Goal: Book appointment/travel/reservation

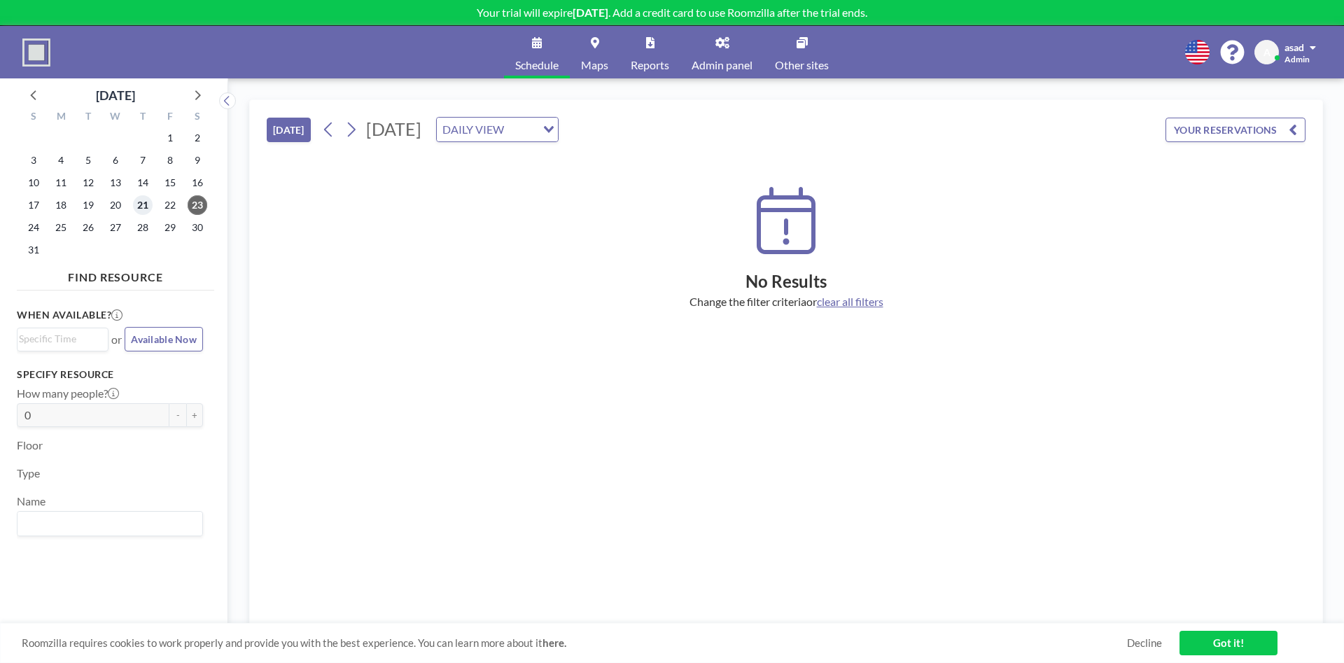
click at [148, 197] on span "21" at bounding box center [143, 205] width 20 height 20
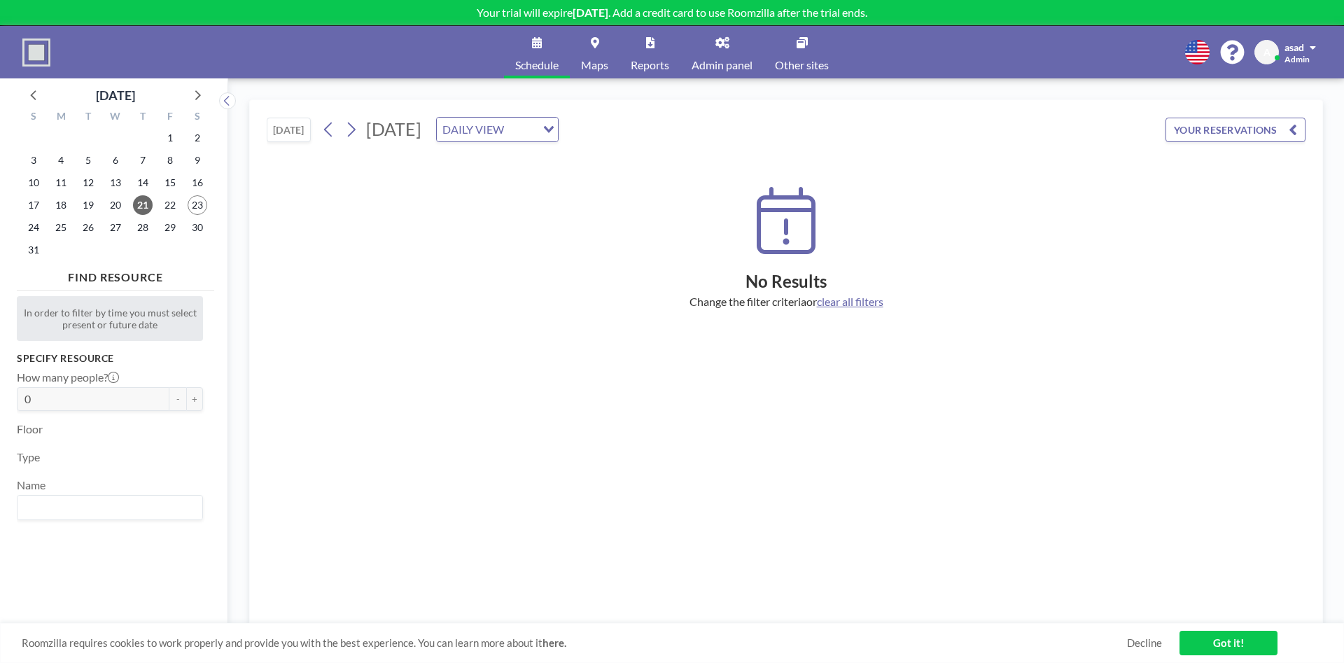
click at [1220, 124] on button "YOUR RESERVATIONS" at bounding box center [1235, 130] width 140 height 24
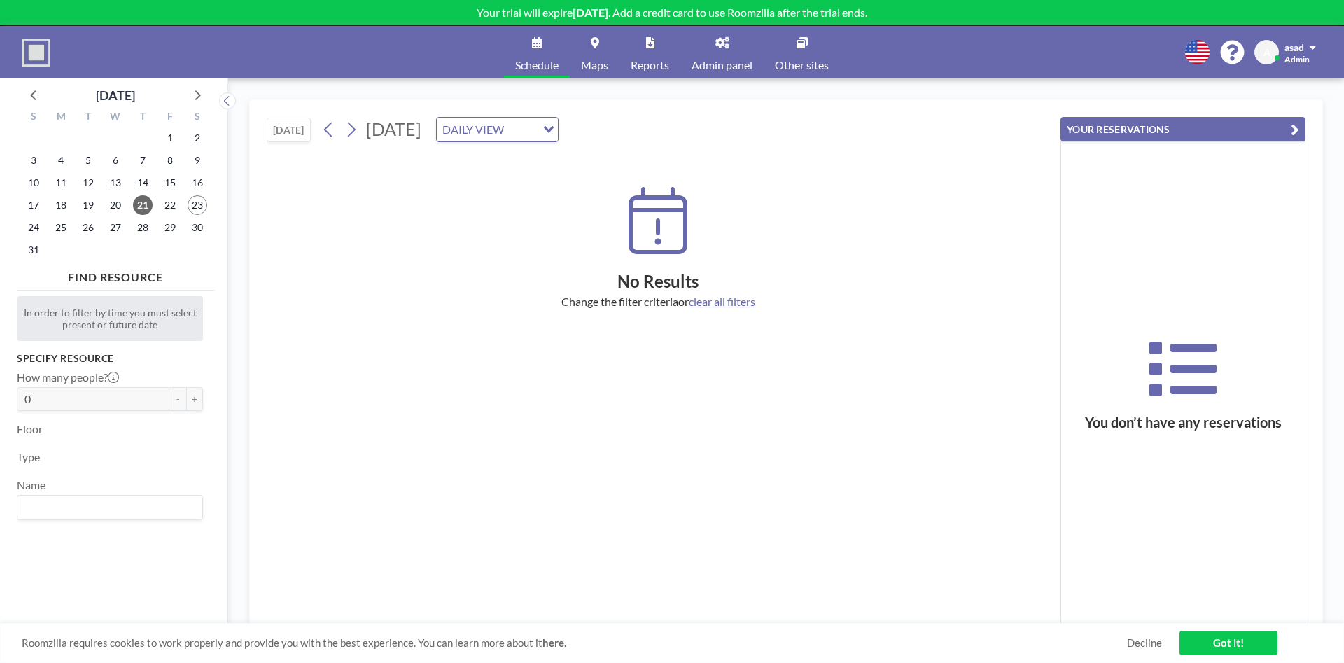
click at [1208, 641] on link "Got it!" at bounding box center [1228, 643] width 98 height 24
click at [742, 302] on span "clear all filters" at bounding box center [722, 301] width 66 height 13
click at [558, 139] on div "DAILY VIEW Loading..." at bounding box center [497, 130] width 121 height 24
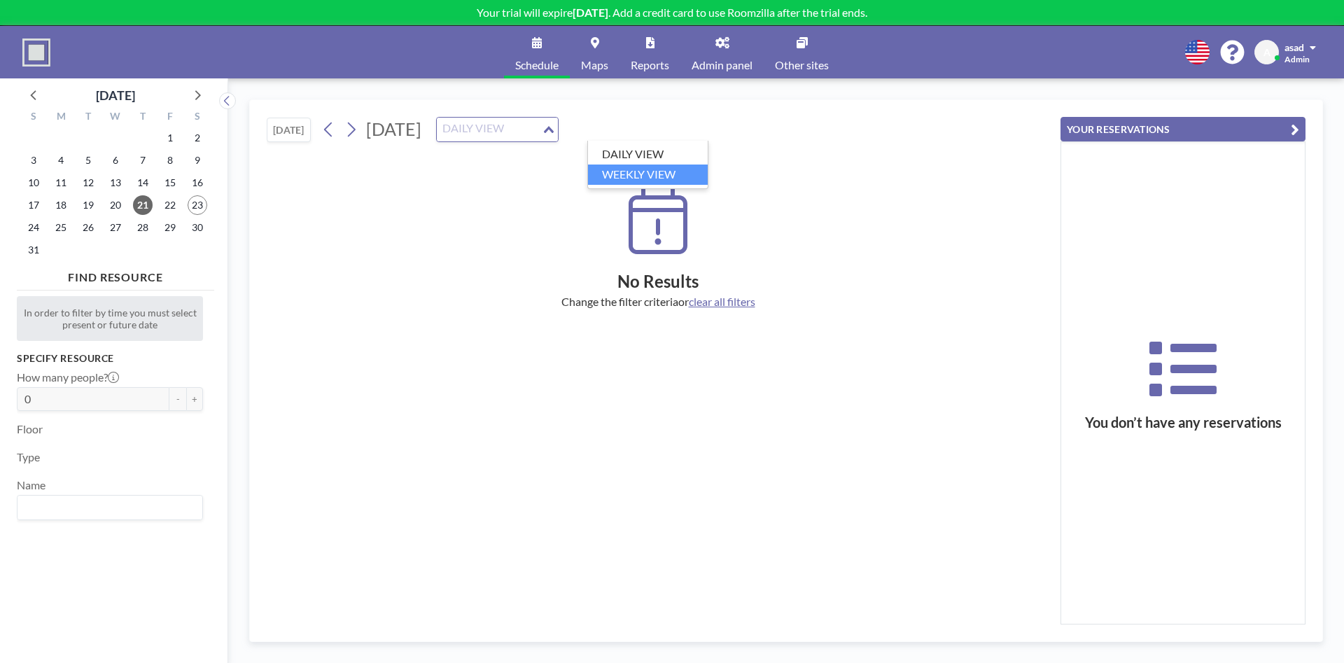
click at [650, 186] on ul "DAILY VIEW WEEKLY VIEW" at bounding box center [647, 165] width 121 height 48
click at [651, 171] on li "WEEKLY VIEW" at bounding box center [648, 174] width 120 height 20
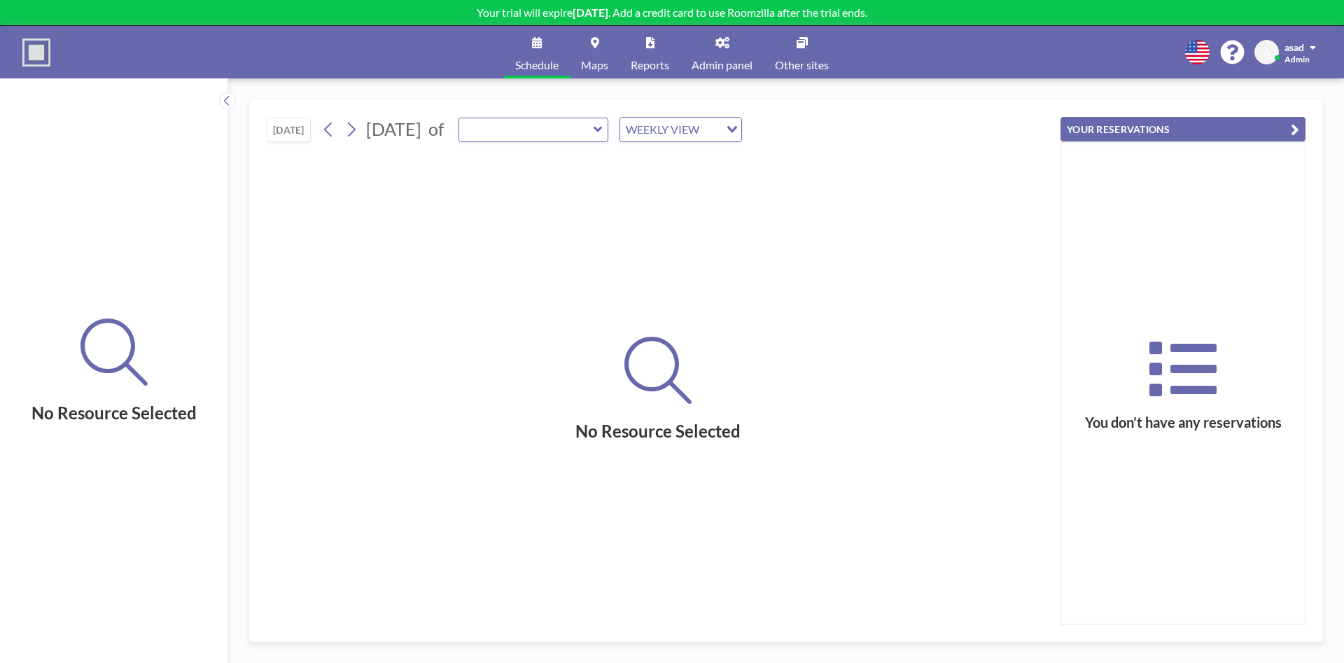
click at [715, 53] on link "Admin panel" at bounding box center [721, 52] width 83 height 52
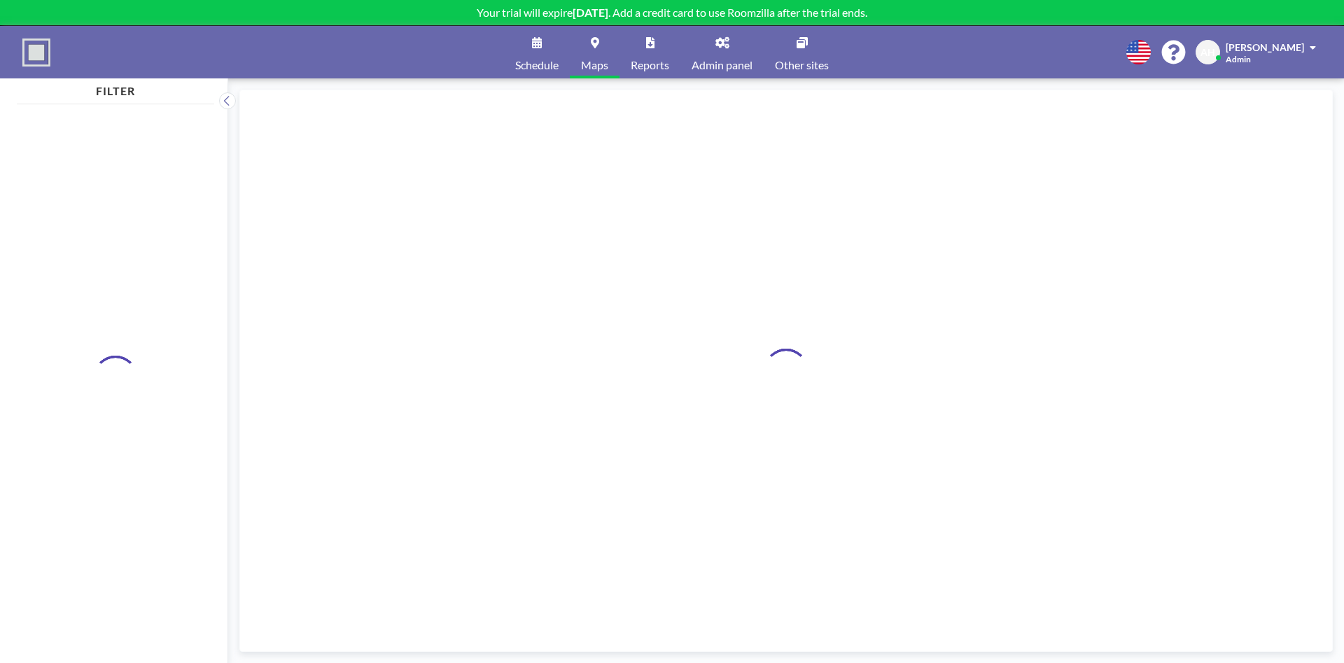
click at [542, 42] on link "Schedule" at bounding box center [537, 52] width 66 height 52
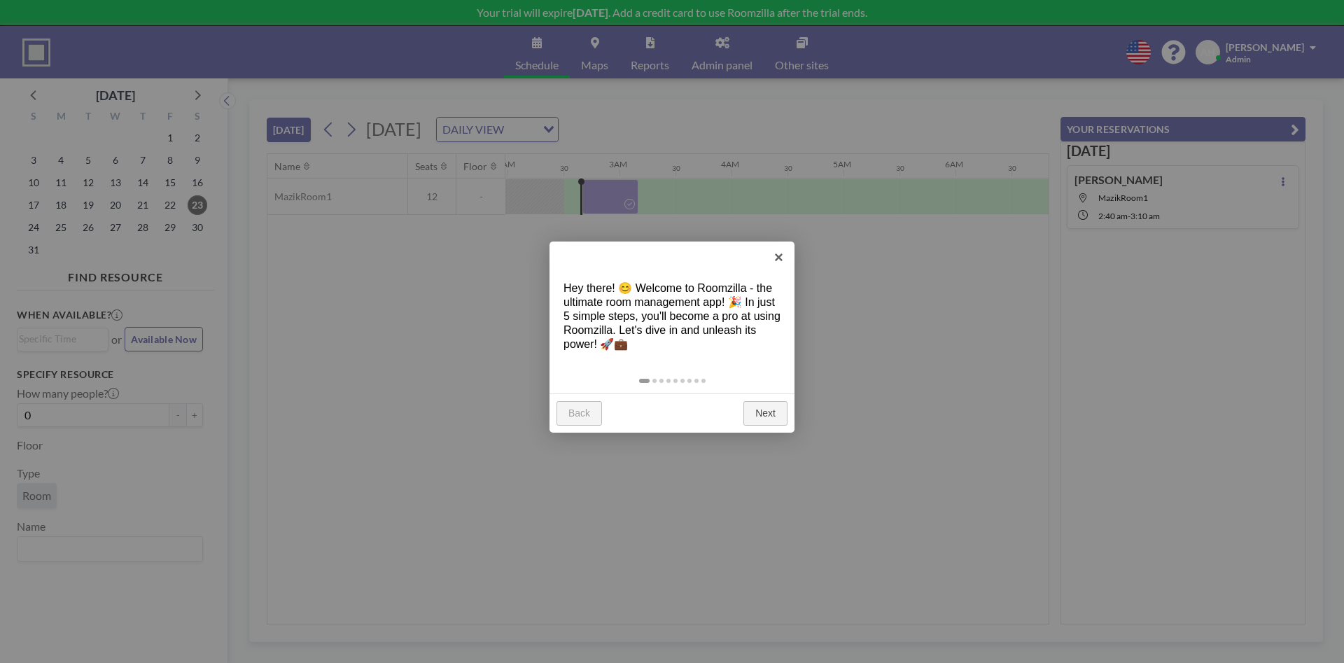
scroll to position [0, 224]
click at [761, 414] on link "Next" at bounding box center [765, 413] width 44 height 25
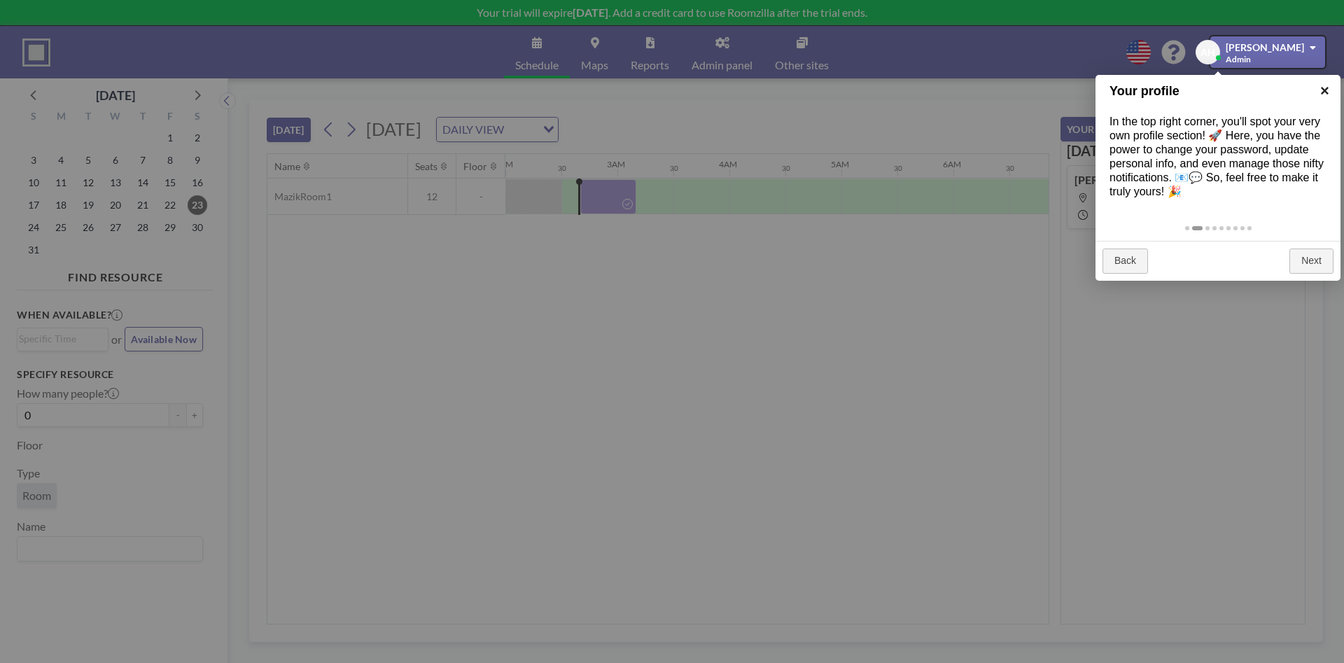
click at [1321, 88] on link "×" at bounding box center [1324, 90] width 31 height 31
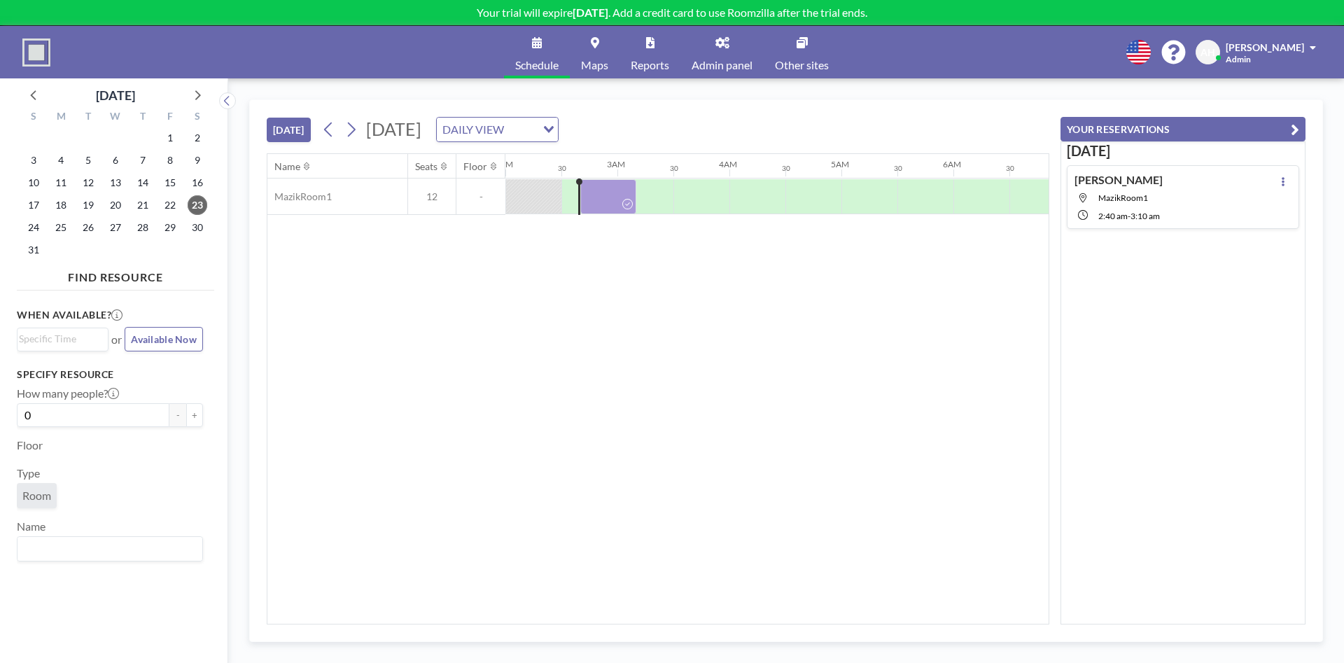
click at [162, 342] on span "Available Now" at bounding box center [164, 339] width 66 height 12
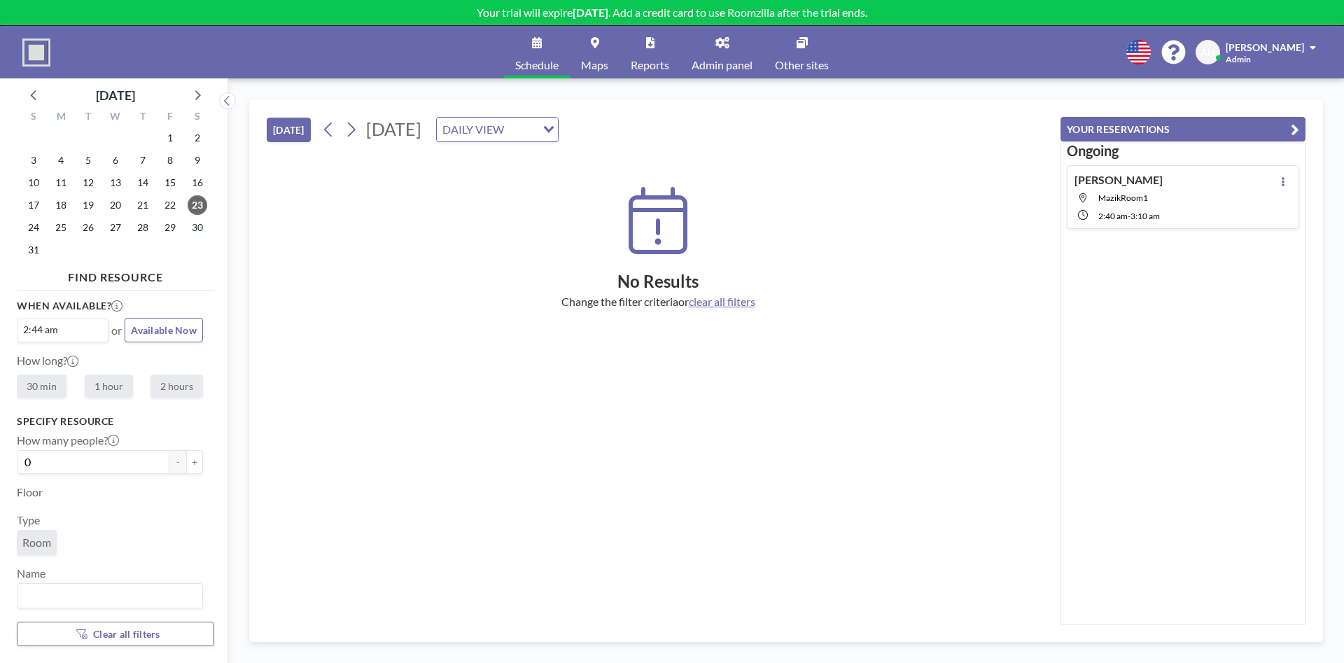
scroll to position [13, 0]
click at [53, 591] on input "Search for option" at bounding box center [107, 592] width 176 height 18
click at [81, 572] on li "MazikRoom1" at bounding box center [109, 567] width 183 height 20
click at [176, 326] on span "Available Now" at bounding box center [164, 327] width 66 height 12
click at [179, 325] on span "Available Now" at bounding box center [164, 327] width 66 height 12
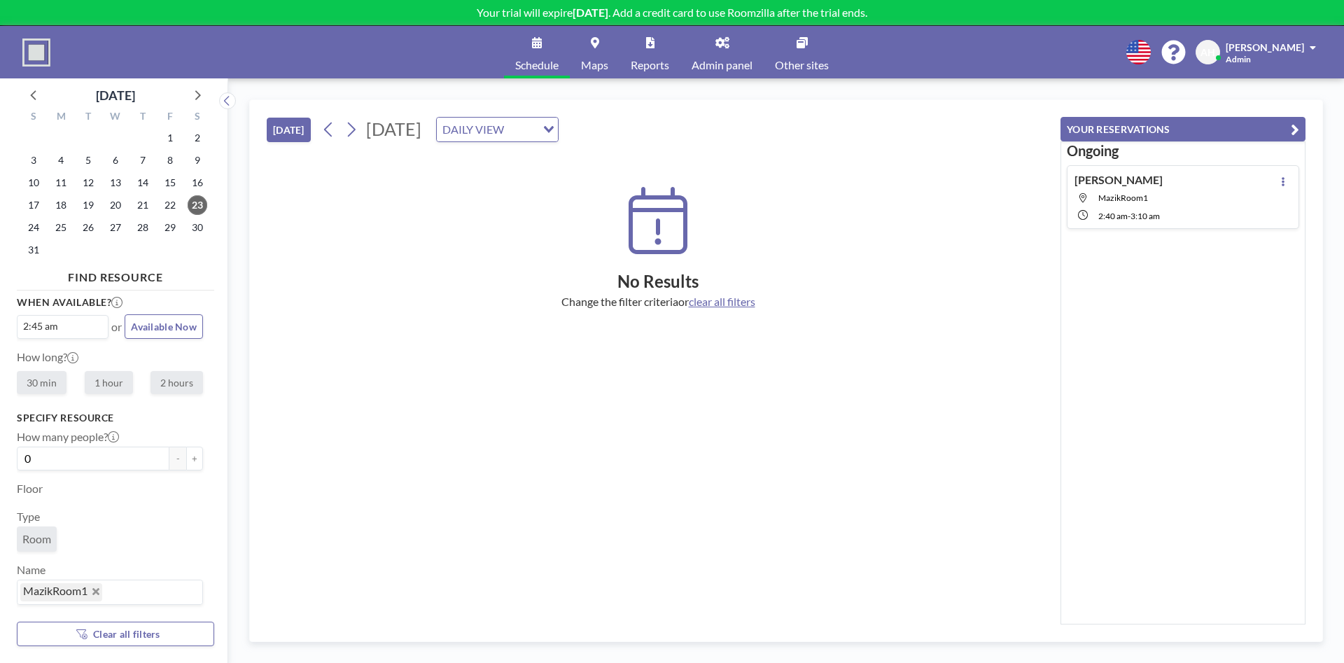
click at [118, 386] on label "1 hour" at bounding box center [109, 382] width 48 height 23
radio input "true"
click at [128, 459] on input "0" at bounding box center [93, 458] width 153 height 24
click at [17, 458] on input "0" at bounding box center [93, 458] width 153 height 24
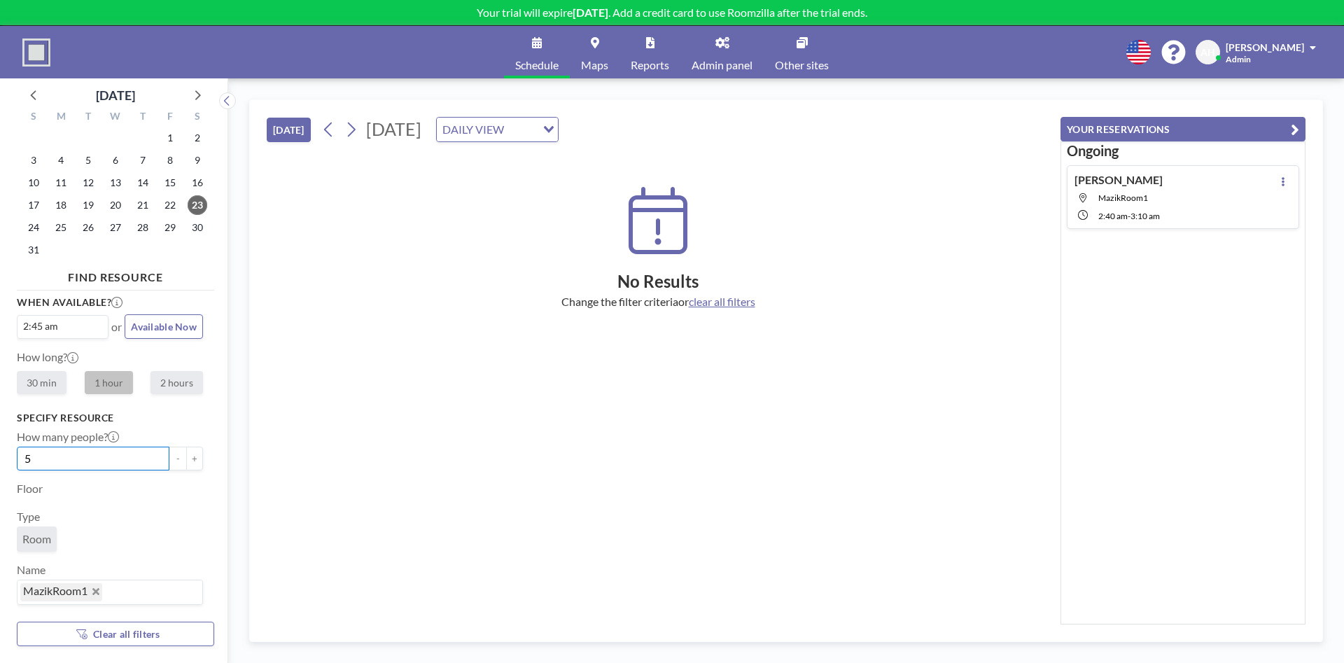
type input "5"
click at [169, 327] on span "Available Now" at bounding box center [164, 327] width 66 height 12
click at [165, 397] on div "When available? 2:45 am Loading... or Available Now How long? 30 min 1 hour 2 h…" at bounding box center [115, 453] width 197 height 314
click at [169, 386] on label "2 hours" at bounding box center [176, 382] width 52 height 23
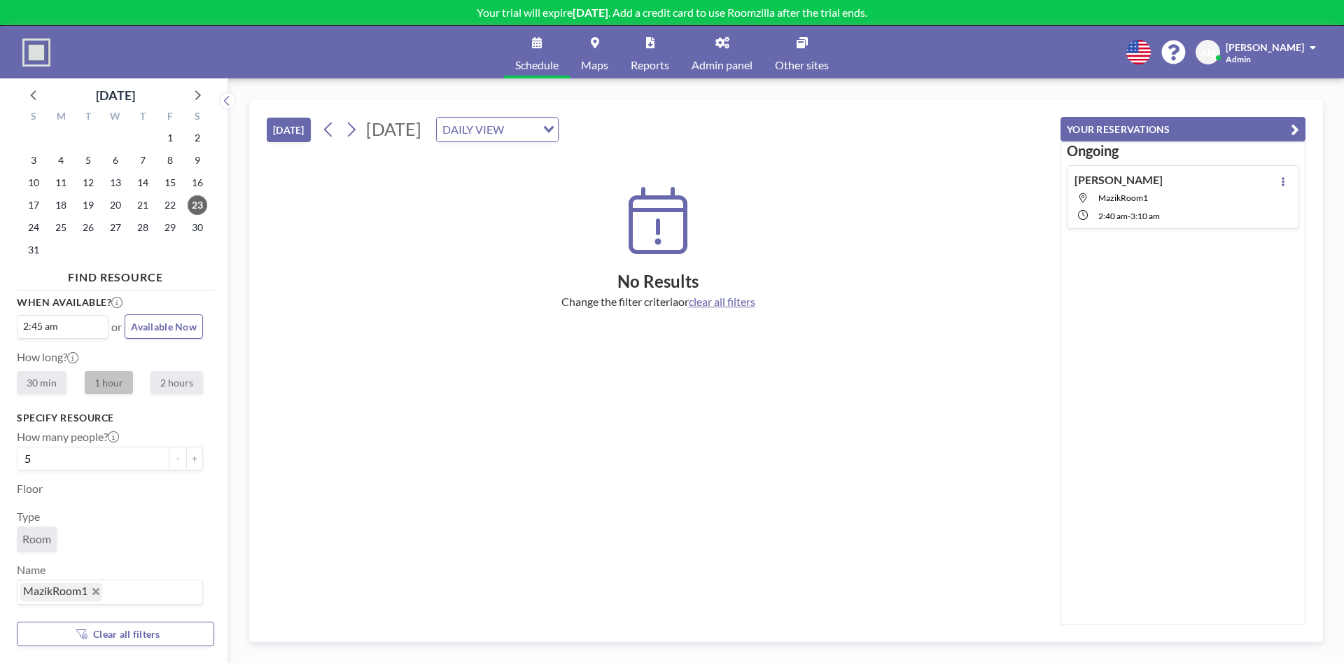
radio input "true"
click at [171, 330] on span "Available Now" at bounding box center [164, 327] width 66 height 12
click at [79, 324] on input "Search for option" at bounding box center [59, 326] width 81 height 17
click at [59, 369] on li "3:30 am" at bounding box center [62, 374] width 89 height 22
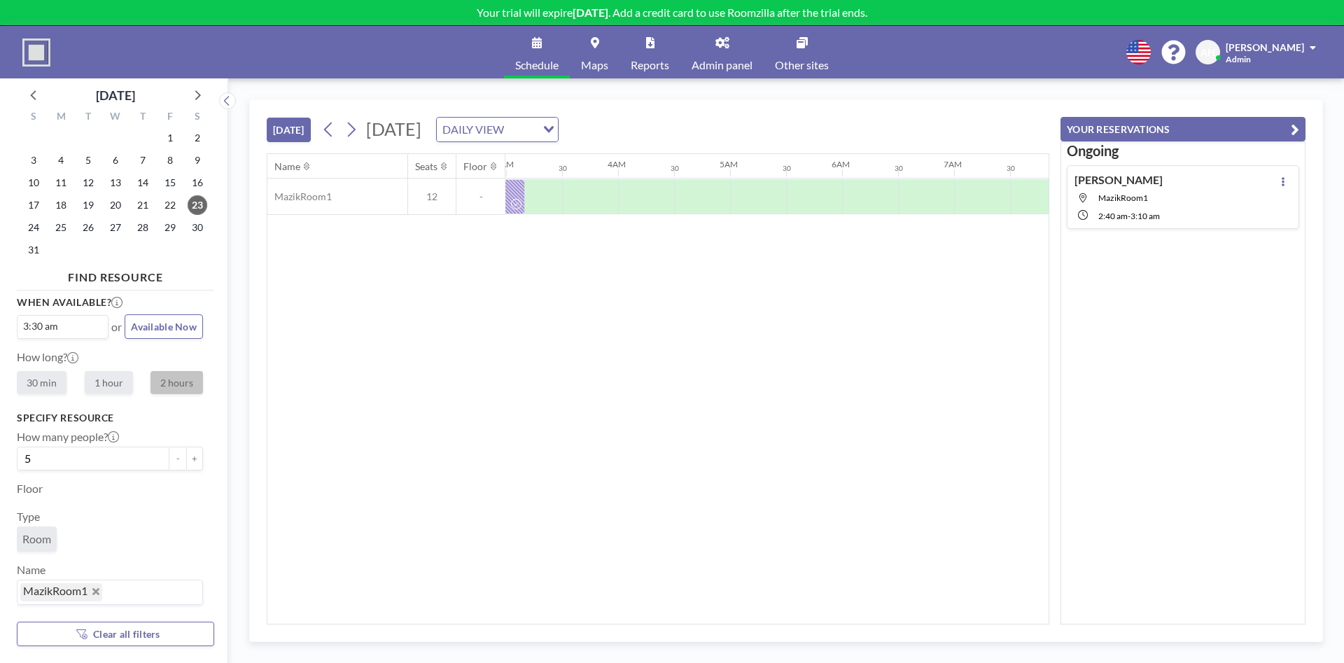
scroll to position [0, 336]
click at [36, 92] on icon at bounding box center [34, 94] width 18 height 18
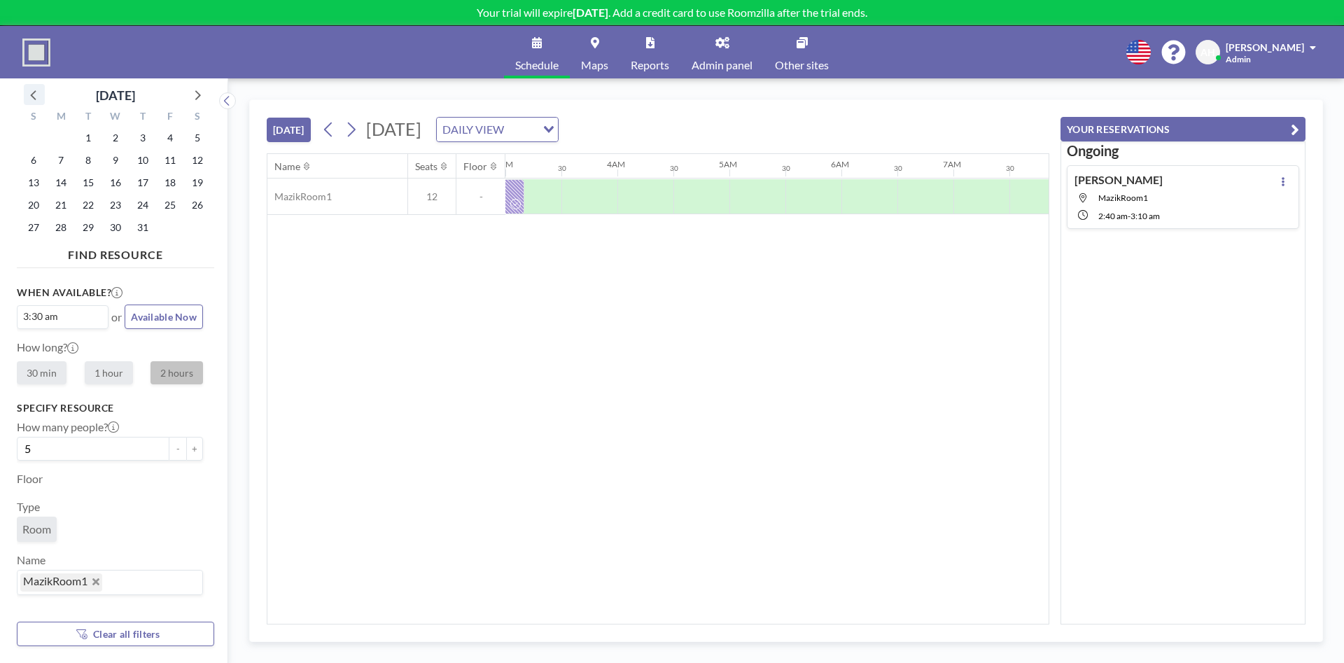
scroll to position [0, 0]
click at [718, 53] on link "Admin panel" at bounding box center [721, 52] width 83 height 52
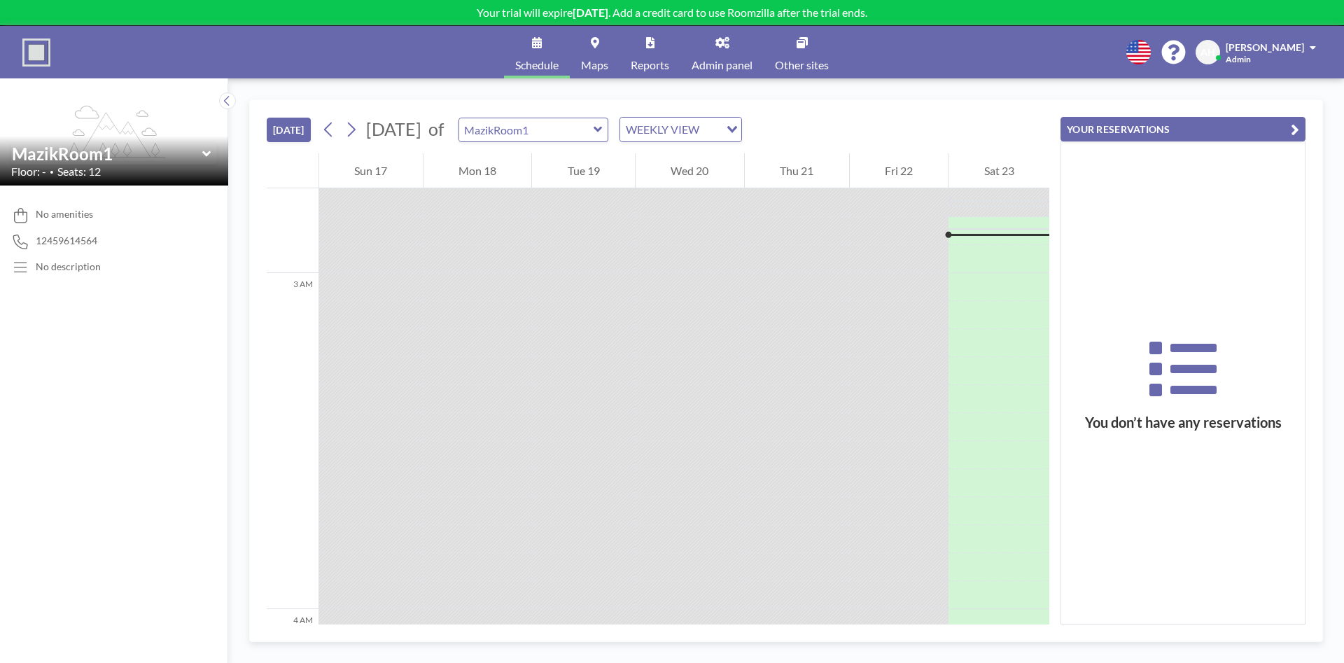
scroll to position [924, 0]
click at [803, 140] on div "TODAY August 2025 of MazikRoom1 WEEKLY VIEW Loading..." at bounding box center [658, 126] width 782 height 53
click at [724, 135] on input "Search for option" at bounding box center [672, 129] width 102 height 18
click at [738, 156] on li "DAILY VIEW" at bounding box center [742, 154] width 120 height 20
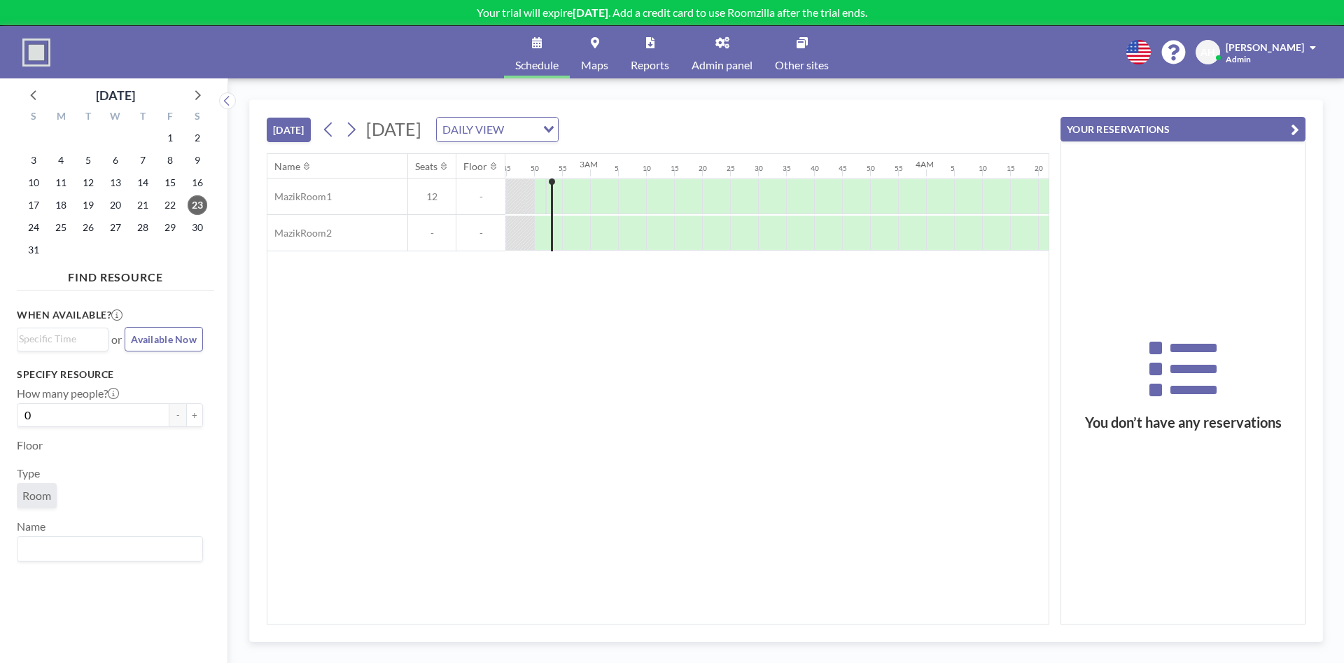
scroll to position [0, 924]
click at [166, 227] on span "29" at bounding box center [170, 228] width 20 height 20
click at [130, 342] on input "Search for option" at bounding box center [107, 338] width 176 height 17
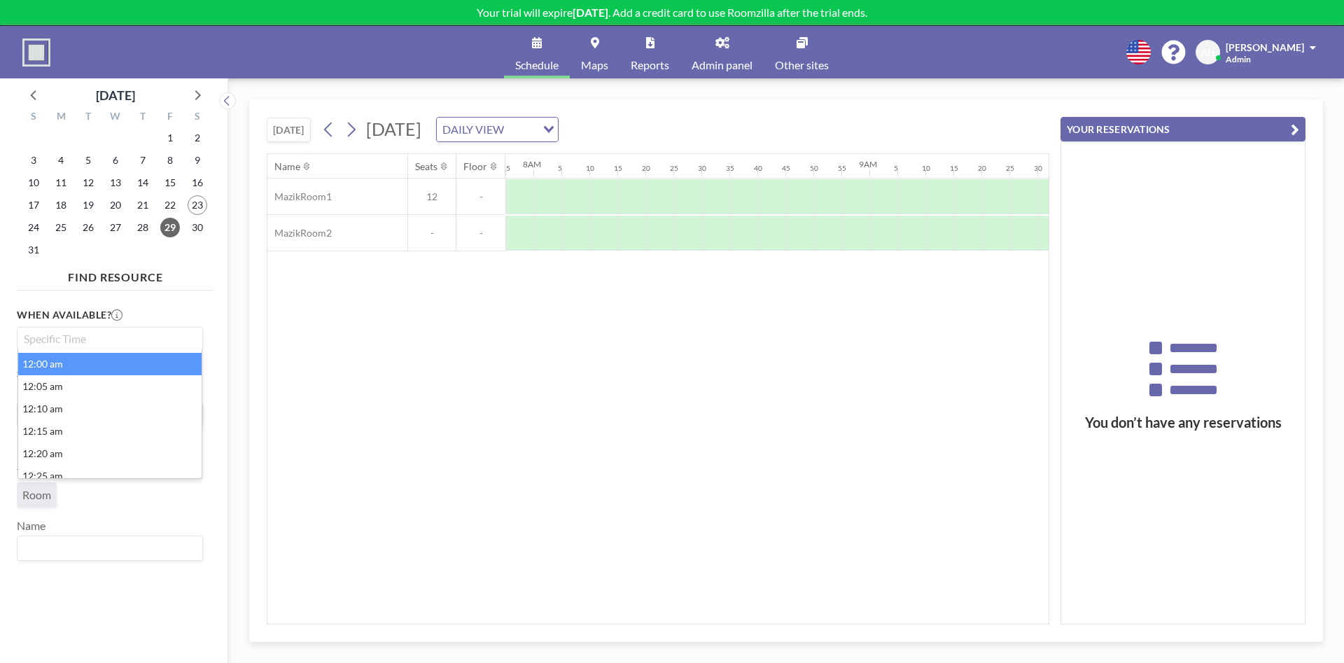
click at [94, 373] on li "12:00 am" at bounding box center [109, 364] width 183 height 22
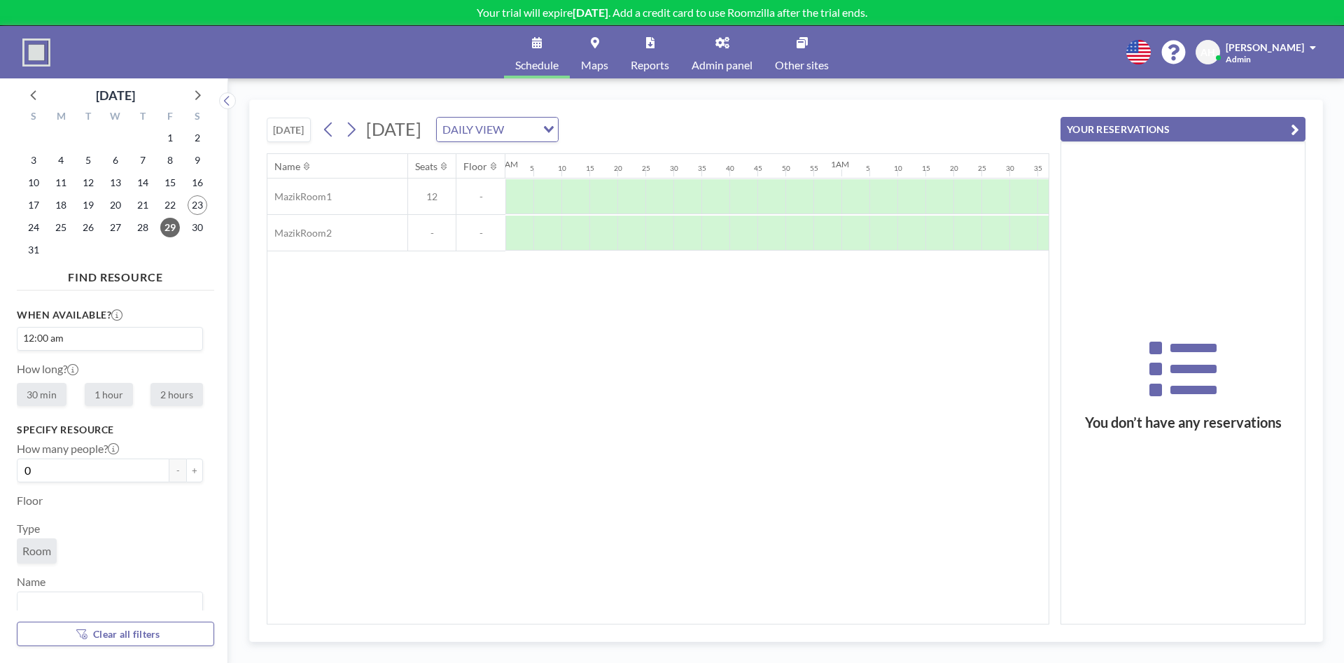
click at [45, 395] on label "30 min" at bounding box center [42, 394] width 50 height 23
radio input "true"
click at [104, 471] on input "0" at bounding box center [93, 470] width 153 height 24
click at [17, 465] on input "0" at bounding box center [93, 470] width 153 height 24
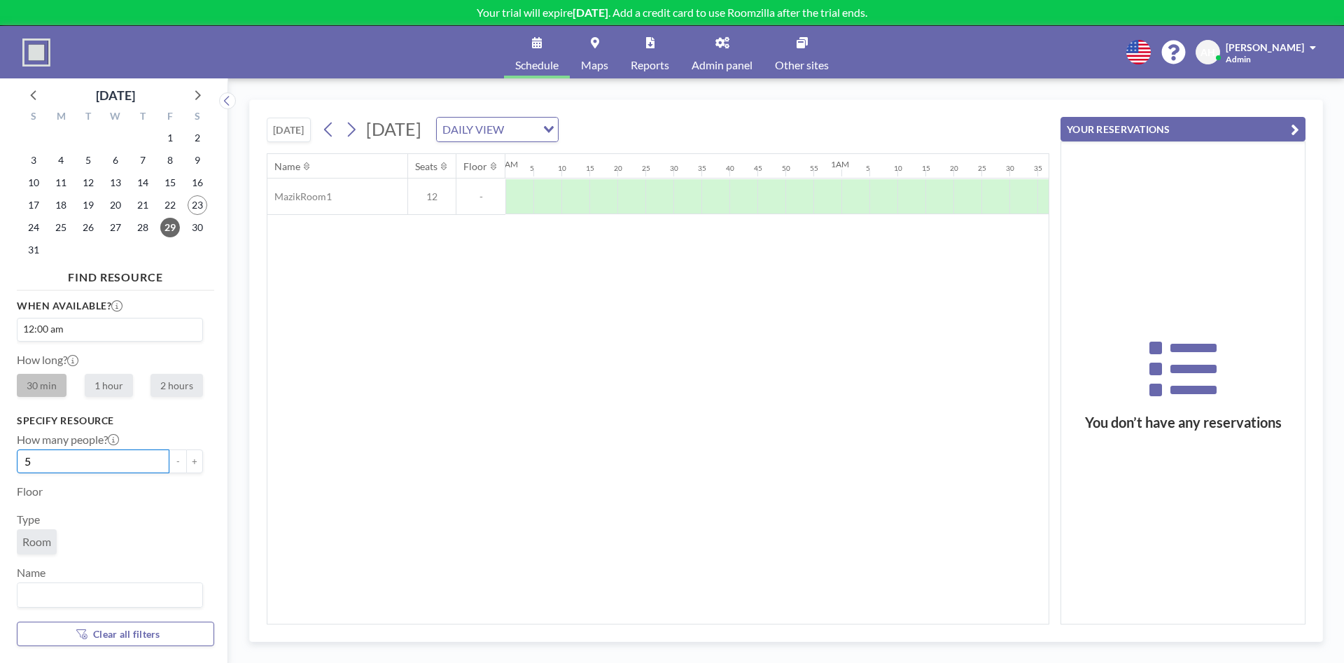
scroll to position [12, 0]
type input "5"
click at [135, 592] on input "Search for option" at bounding box center [107, 592] width 176 height 18
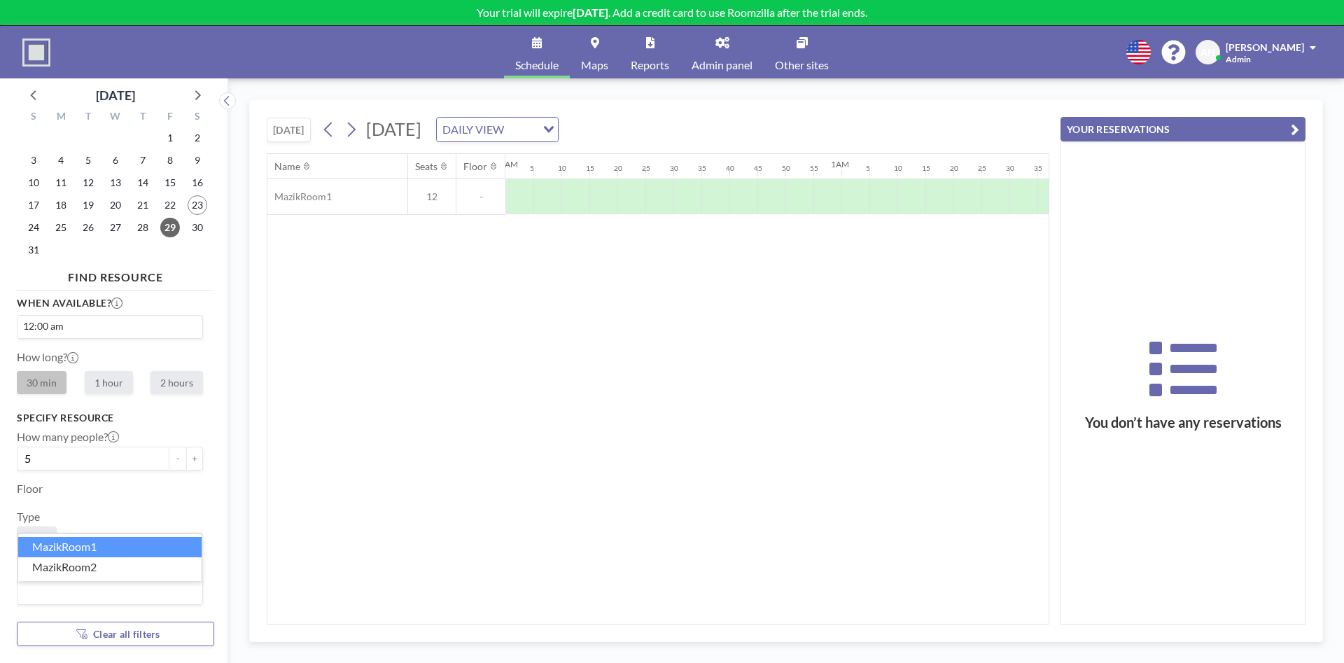
click at [105, 549] on li "MazikRoom1" at bounding box center [109, 547] width 183 height 20
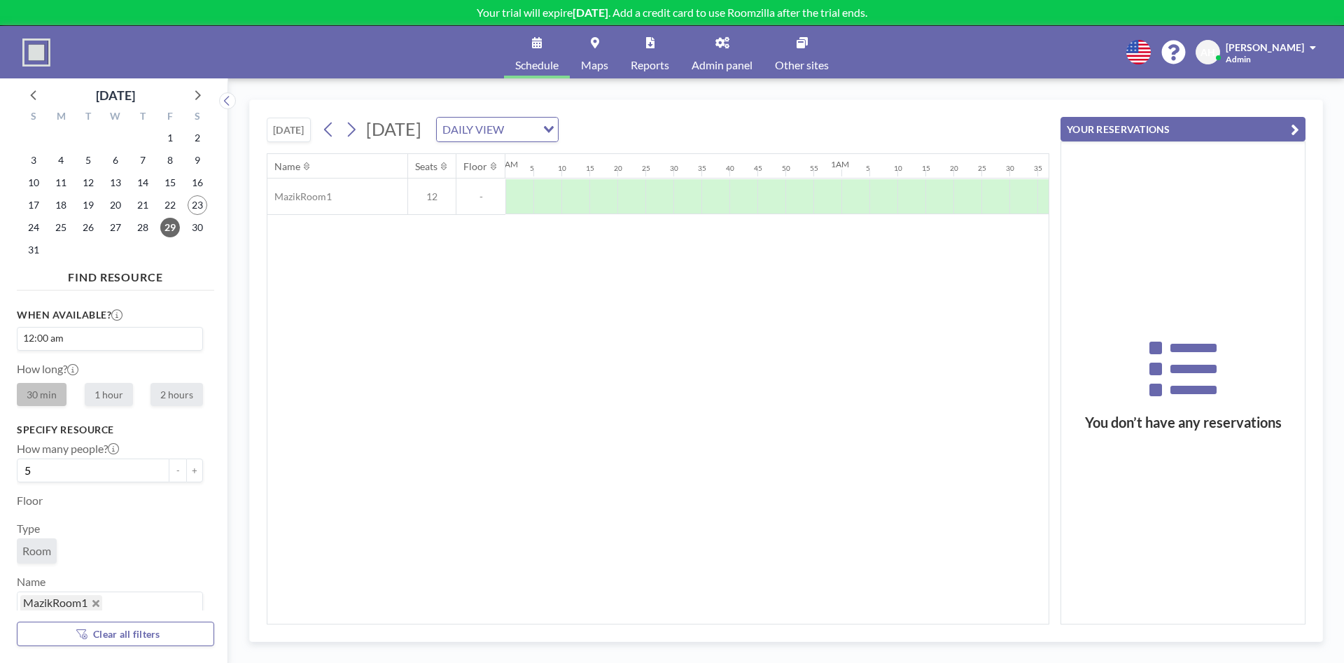
click at [39, 53] on img at bounding box center [36, 52] width 28 height 28
click at [582, 48] on link "Maps" at bounding box center [595, 52] width 50 height 52
